Goal: Navigation & Orientation: Find specific page/section

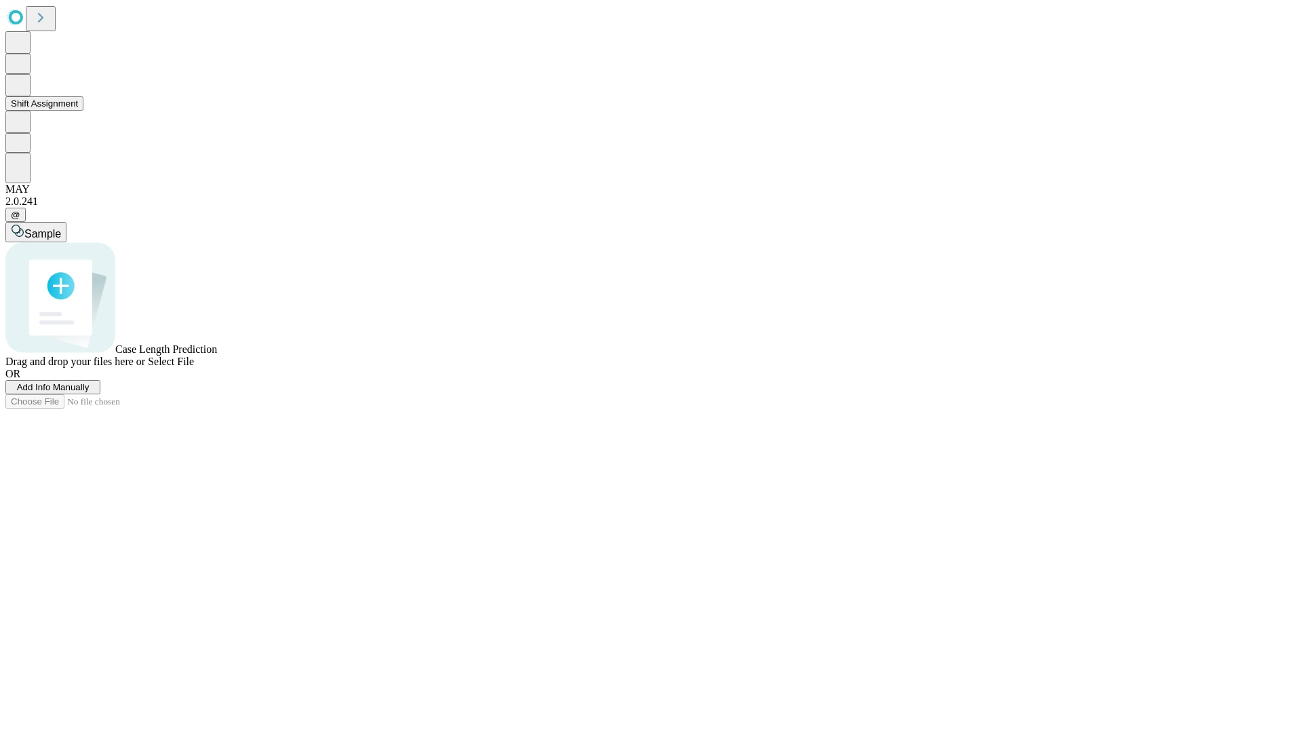
click at [83, 111] on button "Shift Assignment" at bounding box center [44, 103] width 78 height 14
